Goal: Check status

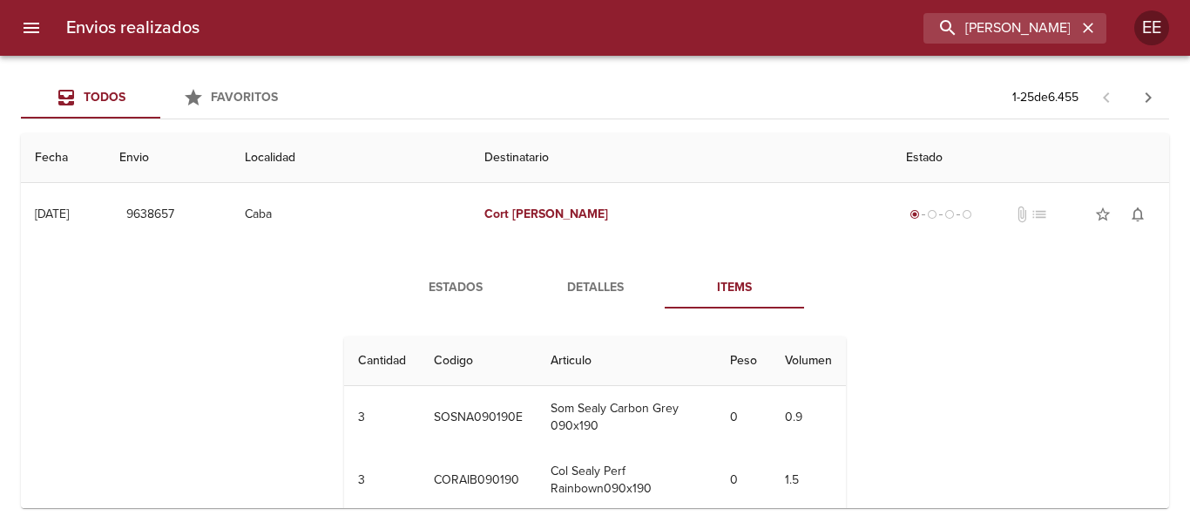
scroll to position [87, 0]
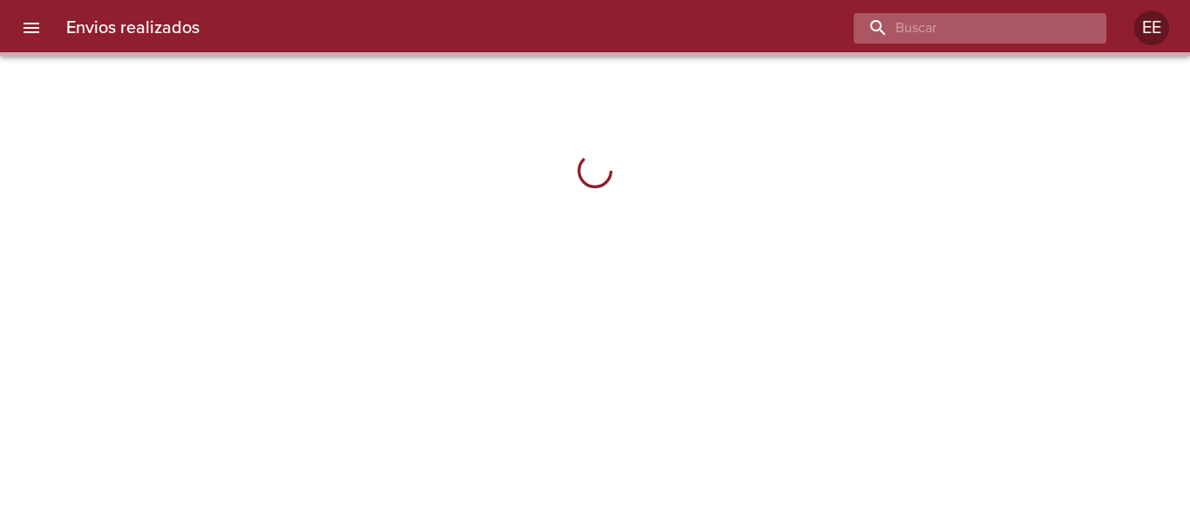
drag, startPoint x: 1016, startPoint y: 28, endPoint x: 954, endPoint y: 112, distance: 104.1
click at [1014, 27] on input "buscar" at bounding box center [965, 28] width 223 height 31
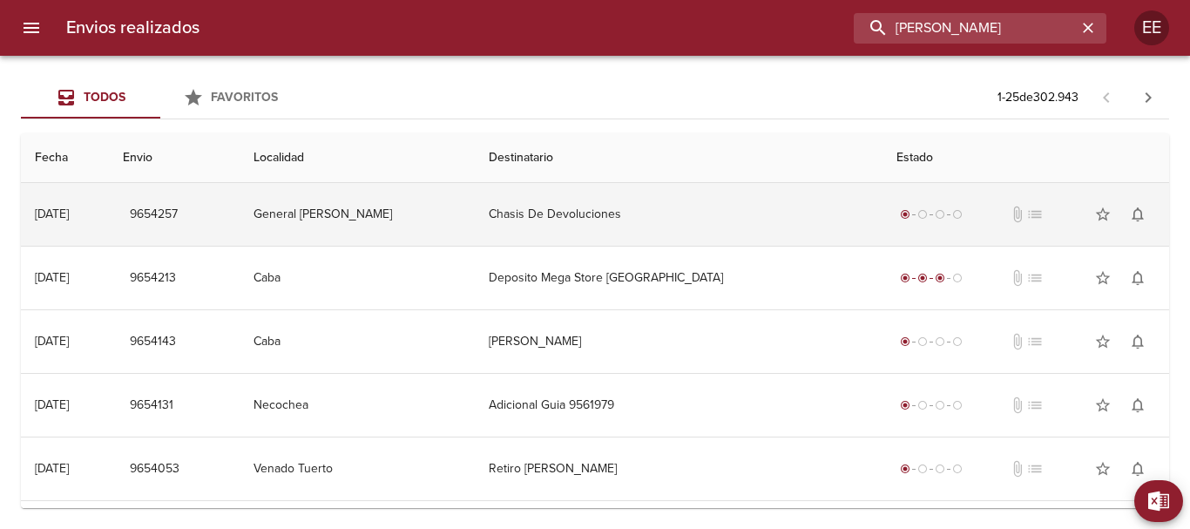
type input "[PERSON_NAME]"
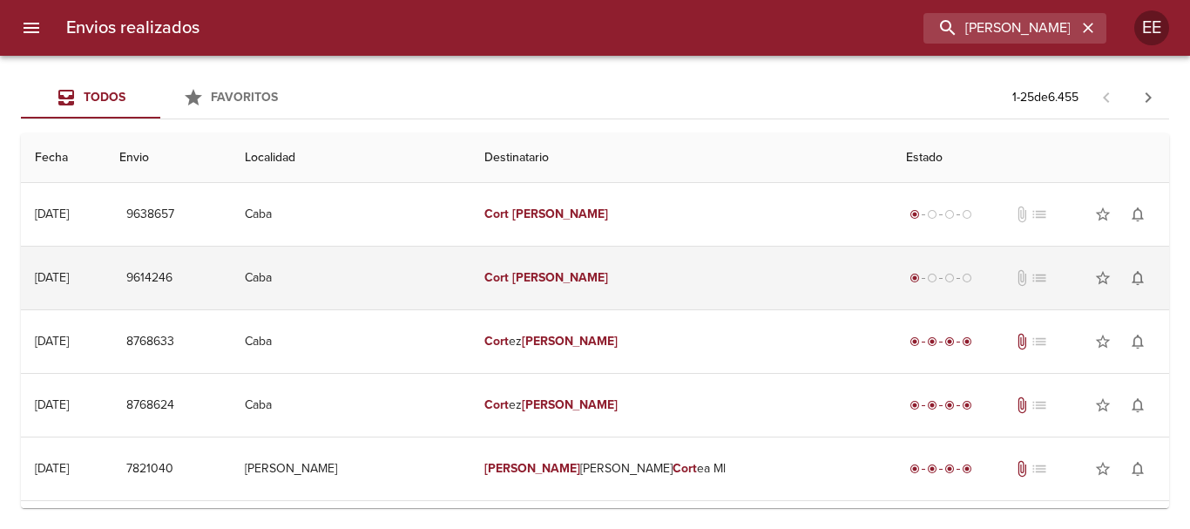
click at [579, 271] on td "[PERSON_NAME]" at bounding box center [682, 278] width 423 height 63
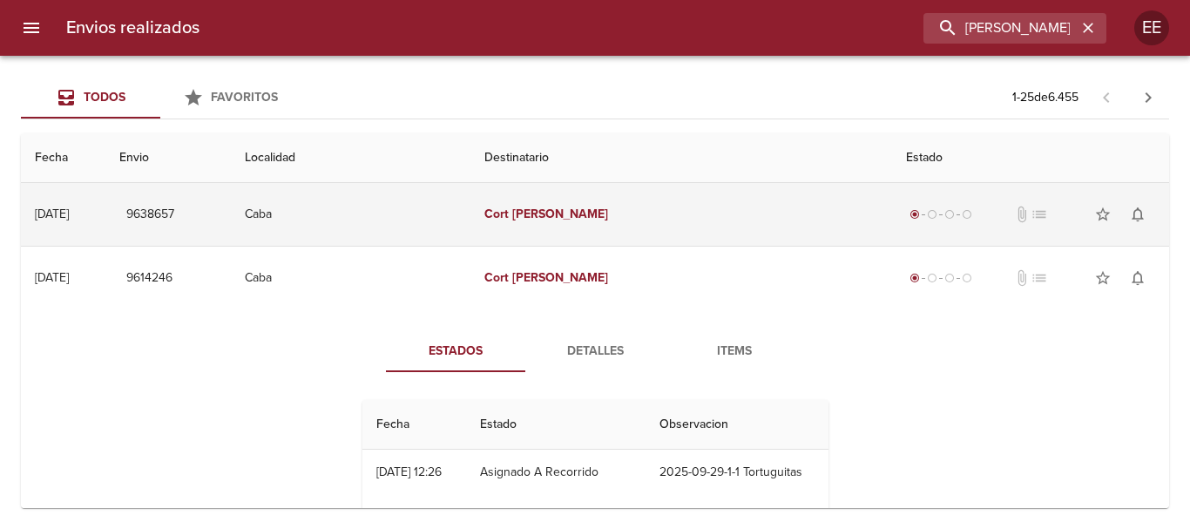
click at [69, 210] on div "[DATE]" at bounding box center [52, 214] width 34 height 15
